Goal: Transaction & Acquisition: Purchase product/service

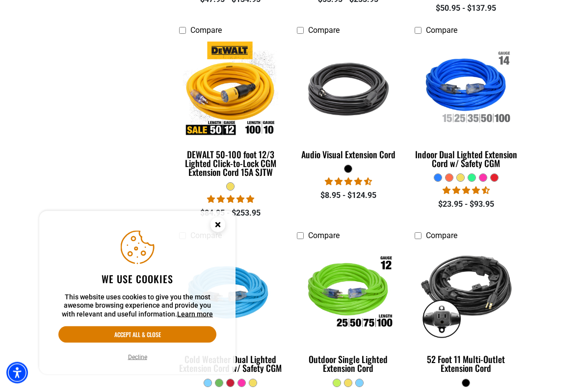
scroll to position [427, 0]
click at [208, 109] on img at bounding box center [231, 88] width 106 height 95
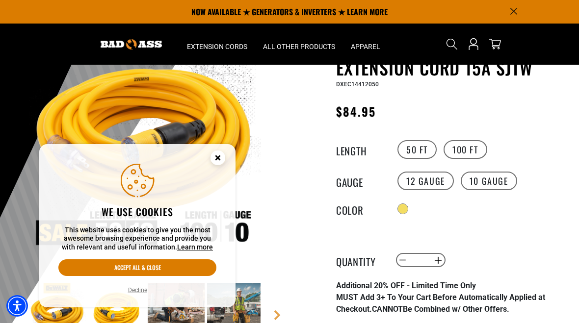
scroll to position [89, 0]
click at [483, 178] on label "10 Gauge" at bounding box center [488, 181] width 56 height 19
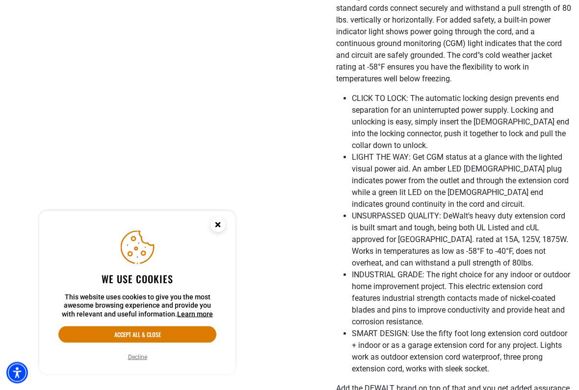
scroll to position [452, 0]
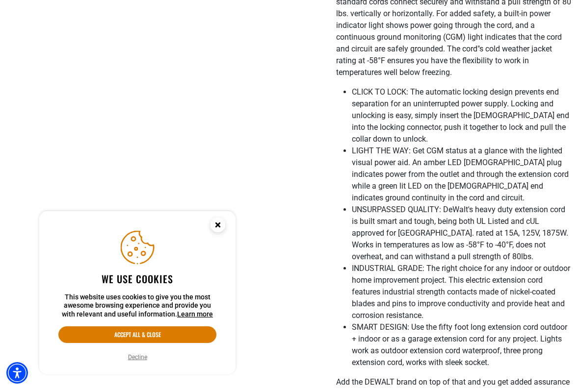
click at [214, 220] on circle "Close this option" at bounding box center [217, 225] width 15 height 15
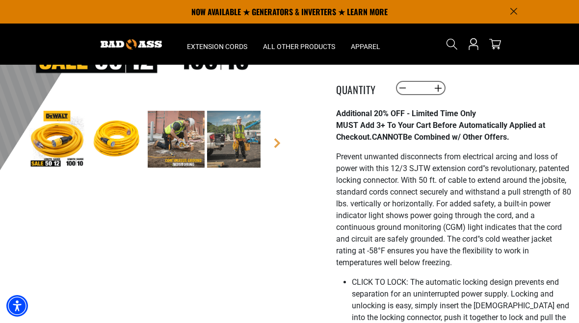
scroll to position [261, 0]
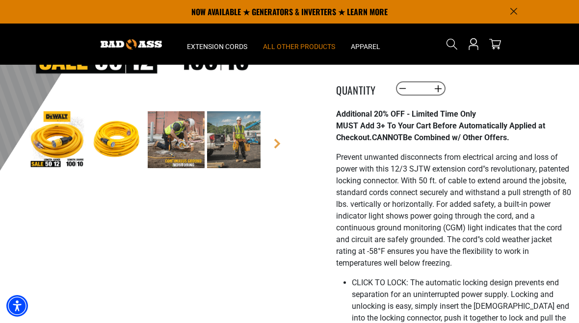
click at [304, 43] on span "All Other Products" at bounding box center [299, 46] width 72 height 9
click at [315, 42] on span "All Other Products" at bounding box center [299, 46] width 72 height 9
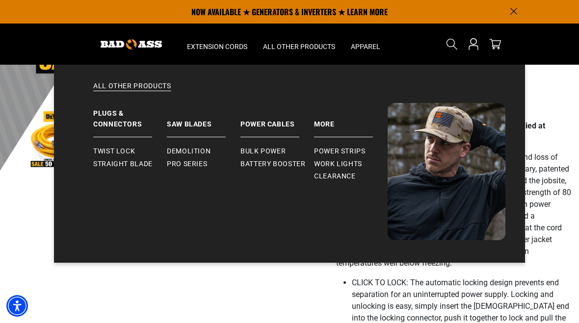
click at [461, 122] on img at bounding box center [446, 171] width 118 height 137
click at [444, 142] on img at bounding box center [446, 171] width 118 height 137
click at [333, 162] on span "Work Lights" at bounding box center [338, 164] width 48 height 9
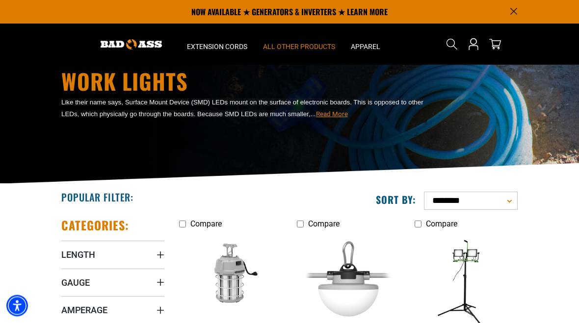
scroll to position [23, 0]
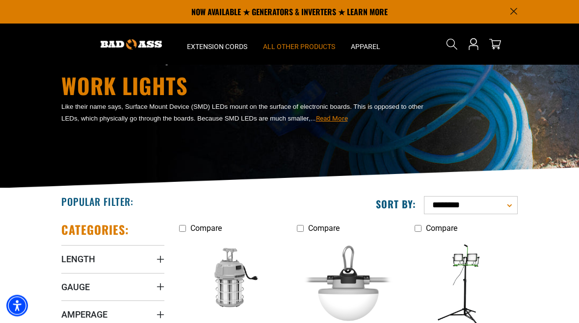
click at [314, 48] on span "All Other Products" at bounding box center [299, 46] width 72 height 9
click at [317, 45] on span "All Other Products" at bounding box center [299, 46] width 72 height 9
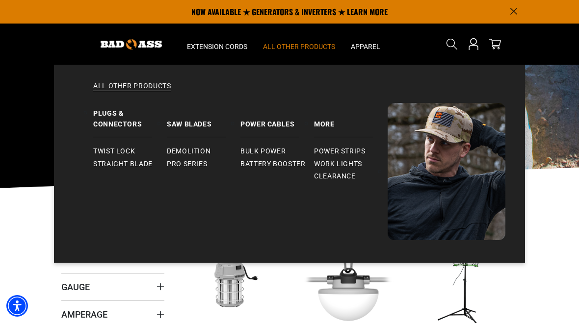
click at [274, 162] on span "Battery Booster" at bounding box center [272, 164] width 65 height 9
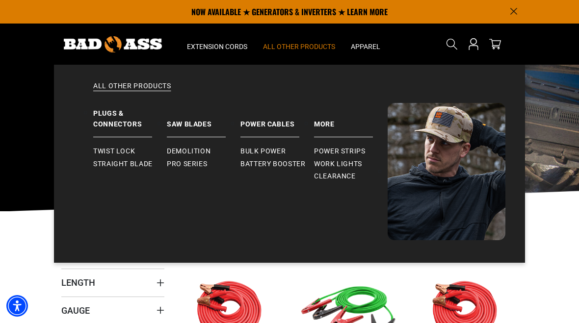
click at [326, 40] on summary "All Other Products" at bounding box center [299, 44] width 88 height 41
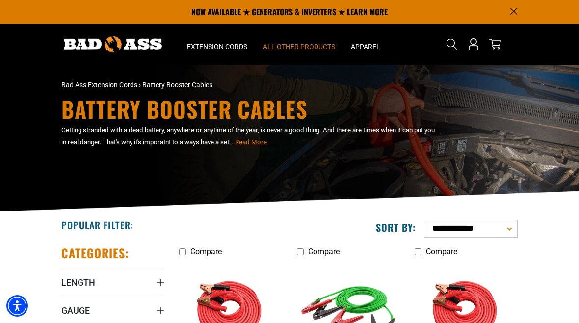
click at [317, 46] on span "All Other Products" at bounding box center [299, 46] width 72 height 9
click at [320, 45] on span "All Other Products" at bounding box center [299, 46] width 72 height 9
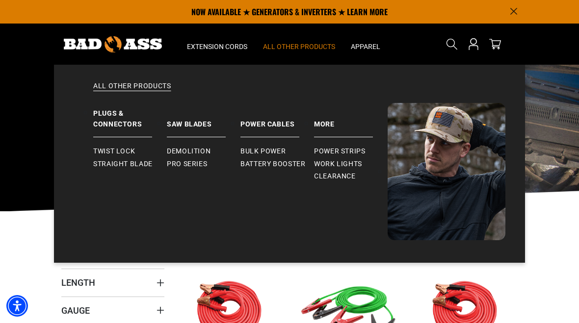
click at [191, 161] on span "Pro Series" at bounding box center [187, 164] width 40 height 9
